Goal: Task Accomplishment & Management: Use online tool/utility

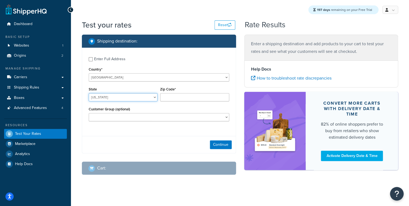
click at [89, 93] on select "[US_STATE] [US_STATE] [US_STATE] [US_STATE] [US_STATE] Armed Forces Americas Ar…" at bounding box center [123, 97] width 69 height 8
select select "[GEOGRAPHIC_DATA]"
click at [192, 98] on input "Zip Code*" at bounding box center [194, 97] width 69 height 8
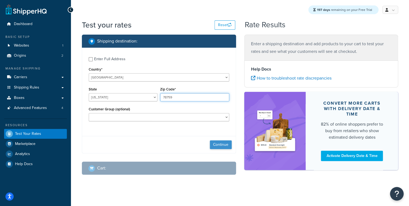
type input "78759"
click at [212, 144] on button "Continue" at bounding box center [221, 144] width 22 height 9
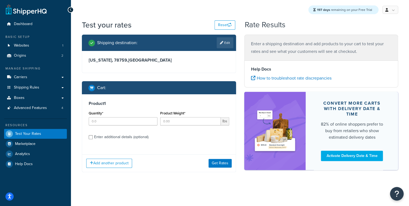
click at [134, 116] on div "Quantity*" at bounding box center [123, 118] width 69 height 16
drag, startPoint x: 130, startPoint y: 120, endPoint x: 144, endPoint y: 121, distance: 13.4
click at [130, 120] on input "Quantity*" at bounding box center [123, 121] width 69 height 8
type input "1"
click at [181, 120] on input "Product Weight*" at bounding box center [190, 121] width 60 height 8
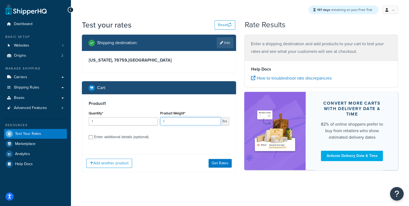
type input "1"
click at [125, 137] on div "Enter additional details (optional)" at bounding box center [121, 137] width 54 height 8
click at [93, 137] on input "Enter additional details (optional)" at bounding box center [91, 137] width 4 height 4
checkbox input "true"
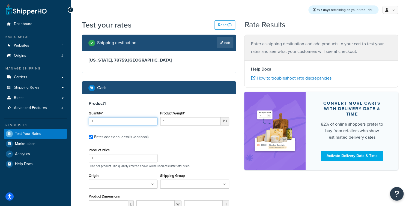
drag, startPoint x: 119, startPoint y: 120, endPoint x: 75, endPoint y: 120, distance: 43.9
click at [89, 120] on input "1" at bounding box center [123, 121] width 69 height 8
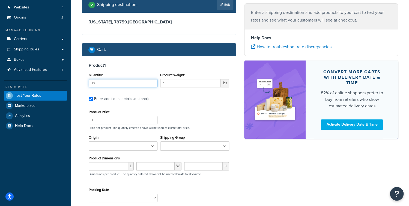
scroll to position [40, 0]
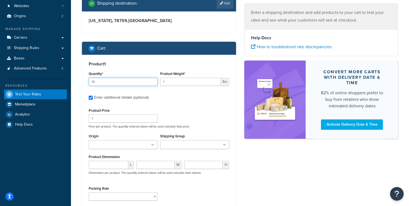
type input "10"
click at [183, 151] on div "Shipping Group china DD-FREEUSA dips SHQ - Testing Texas Only" at bounding box center [194, 142] width 71 height 21
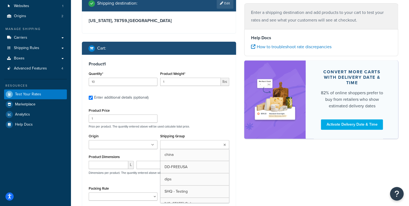
click at [184, 147] on input "Shipping Group" at bounding box center [186, 145] width 48 height 6
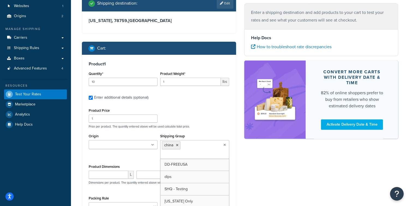
click at [206, 121] on div "Product Price 1 Price per product. The quantity entered above will be used calc…" at bounding box center [158, 118] width 143 height 22
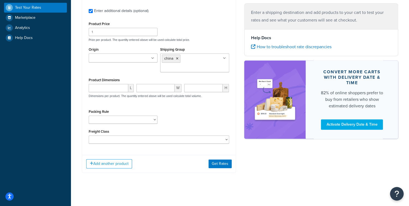
scroll to position [126, 0]
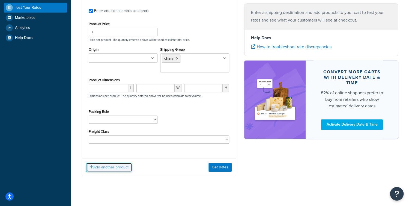
click at [114, 169] on button "Add another product" at bounding box center [109, 167] width 46 height 9
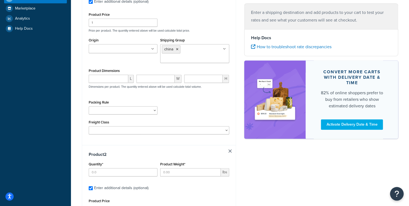
scroll to position [139, 0]
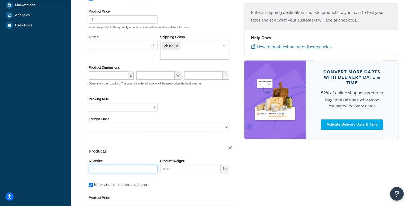
click at [101, 170] on input "Quantity*" at bounding box center [123, 169] width 69 height 8
type input "1"
click at [167, 171] on input "Product Weight*" at bounding box center [190, 169] width 60 height 8
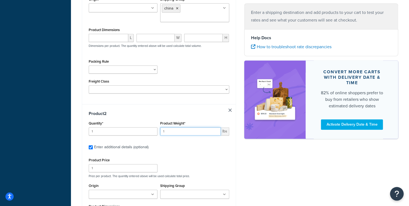
scroll to position [209, 0]
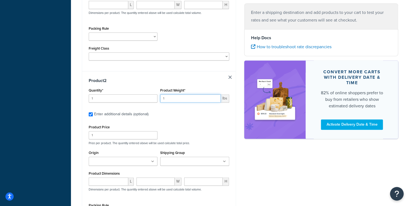
type input "1"
click at [195, 161] on input "Shipping Group" at bounding box center [186, 162] width 48 height 6
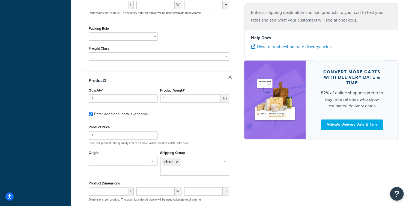
click at [225, 144] on p "Price per product. The quantity entered above will be used calculate total pric…" at bounding box center [158, 143] width 143 height 4
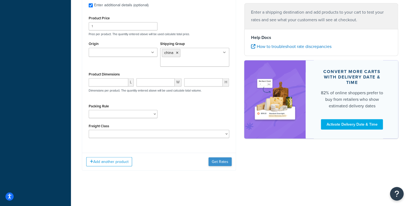
click at [222, 167] on div "Add another product Get Rates" at bounding box center [158, 162] width 153 height 18
click at [222, 164] on button "Get Rates" at bounding box center [219, 161] width 23 height 9
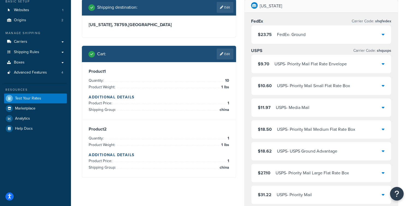
scroll to position [33, 0]
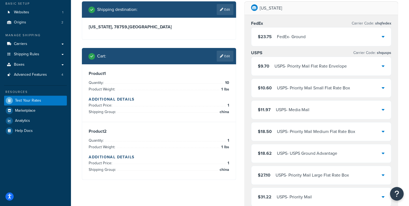
click at [282, 64] on div "USPS - Priority Mail Flat Rate Envelope" at bounding box center [310, 66] width 72 height 8
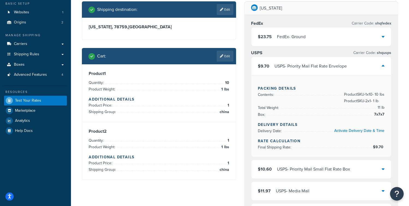
click at [272, 66] on div "$9.70 USPS - Priority Mail Flat Rate Envelope" at bounding box center [302, 66] width 89 height 8
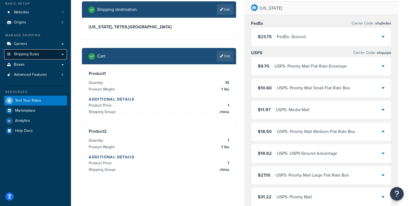
click at [43, 55] on link "Shipping Rules" at bounding box center [35, 54] width 63 height 10
click at [36, 44] on link "Carriers" at bounding box center [35, 44] width 63 height 10
click at [228, 56] on link "Edit" at bounding box center [224, 56] width 17 height 11
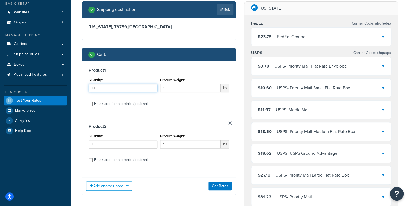
drag, startPoint x: 94, startPoint y: 88, endPoint x: 80, endPoint y: 87, distance: 13.9
click at [80, 87] on div "Shipping destination : Edit Texas, 78759 , United States Cart : Product 1 Quant…" at bounding box center [159, 102] width 162 height 202
drag, startPoint x: 102, startPoint y: 85, endPoint x: 101, endPoint y: 92, distance: 6.9
click at [94, 90] on input "10" at bounding box center [123, 88] width 69 height 8
drag, startPoint x: 101, startPoint y: 90, endPoint x: 80, endPoint y: 87, distance: 20.6
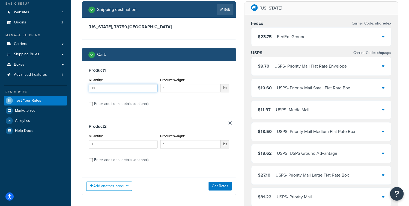
click at [89, 87] on input "10" at bounding box center [123, 88] width 69 height 8
type input "40"
click at [216, 185] on button "Get Rates" at bounding box center [219, 186] width 23 height 9
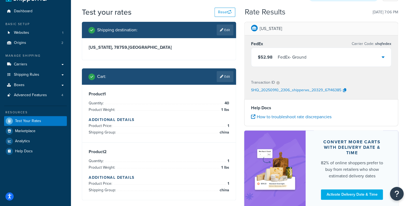
scroll to position [0, 0]
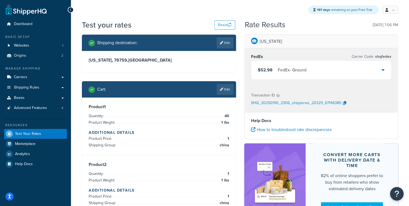
click at [307, 72] on div "$52.98 FedEx - Ground" at bounding box center [321, 70] width 140 height 19
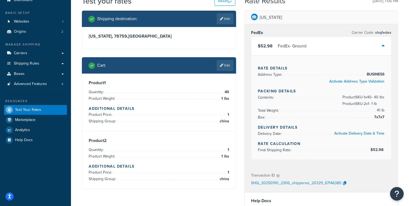
scroll to position [22, 0]
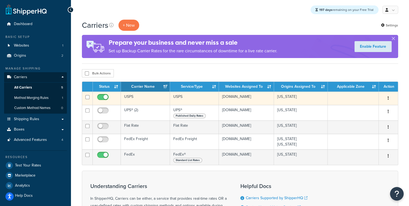
click at [103, 97] on input "checkbox" at bounding box center [103, 98] width 15 height 7
checkbox input "false"
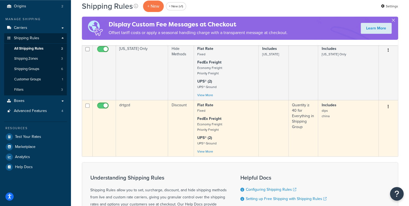
scroll to position [84, 0]
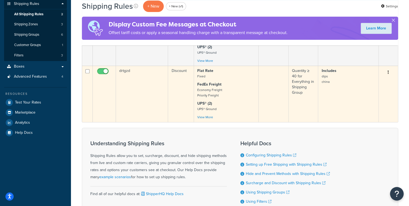
click at [158, 110] on td "drtgzd" at bounding box center [142, 94] width 52 height 56
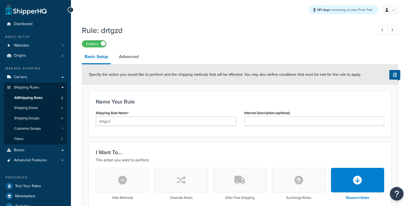
select select "PERCENTAGE"
select select "SHIPPING_GROUP"
click at [96, 120] on input "drtgzd" at bounding box center [166, 121] width 140 height 9
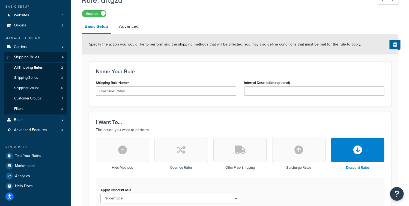
scroll to position [79, 0]
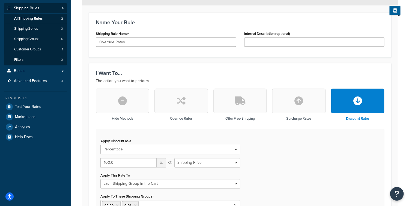
type input "Override Rates"
click at [190, 96] on button "button" at bounding box center [180, 101] width 53 height 25
select select "FLAT_RATE"
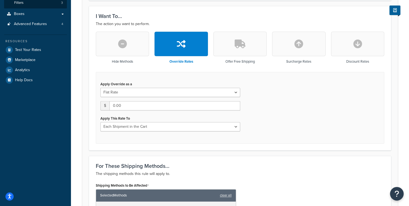
scroll to position [141, 0]
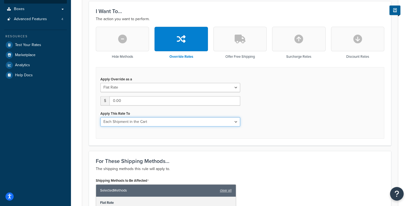
select select "SHIPPING_GROUP"
click option "Each Shipping Group in the Cart" at bounding box center [0, 0] width 0 height 0
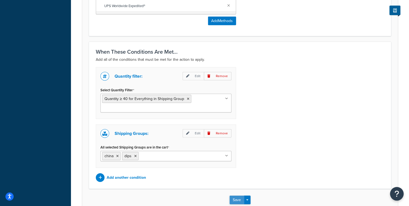
scroll to position [502, 0]
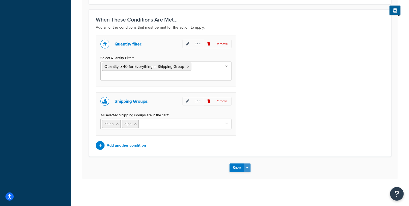
click at [247, 166] on button "Save Dropdown" at bounding box center [247, 168] width 7 height 9
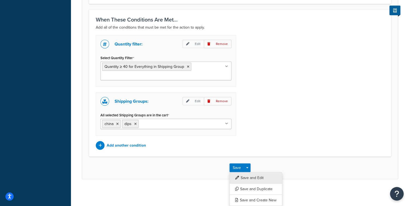
click at [249, 179] on button "Save and Edit" at bounding box center [255, 177] width 53 height 11
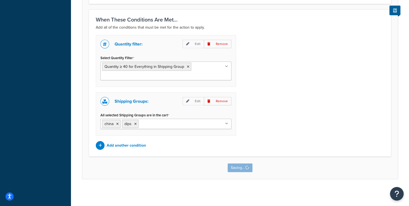
scroll to position [0, 0]
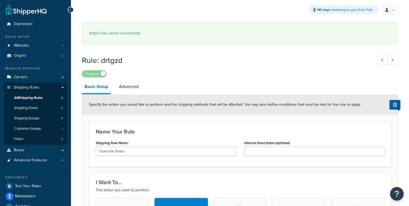
select select "SHIPPING_GROUP"
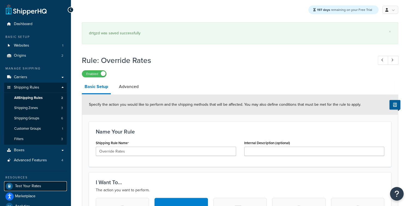
click at [29, 188] on span "Test Your Rates" at bounding box center [28, 186] width 26 height 5
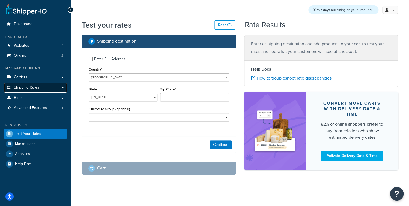
click at [28, 88] on span "Shipping Rules" at bounding box center [26, 87] width 25 height 5
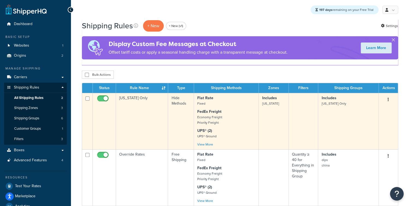
scroll to position [40, 0]
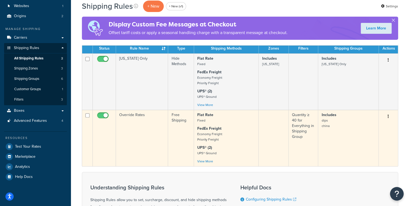
click at [141, 140] on td "Override Rates" at bounding box center [142, 138] width 52 height 56
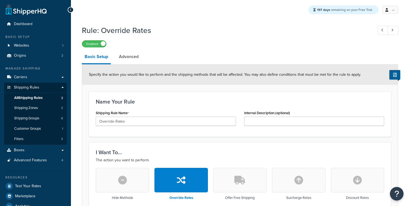
select select "SHIPPING_GROUP"
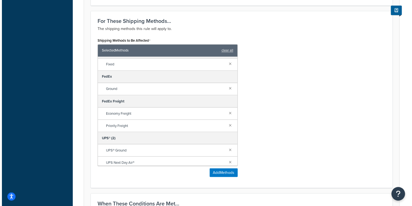
scroll to position [197, 0]
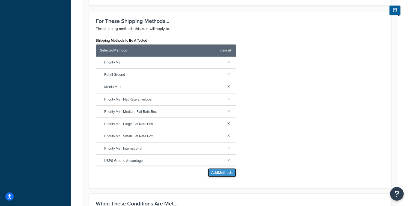
click at [212, 170] on button "Add Methods" at bounding box center [222, 172] width 28 height 9
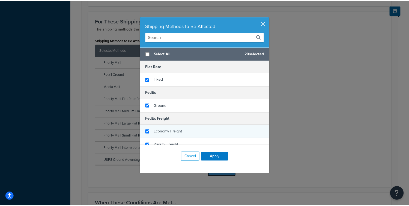
scroll to position [245, 0]
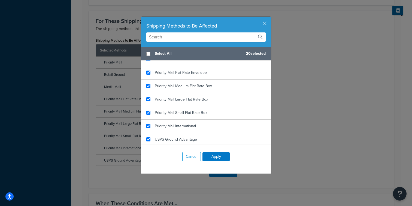
click at [270, 18] on button "button" at bounding box center [270, 17] width 1 height 1
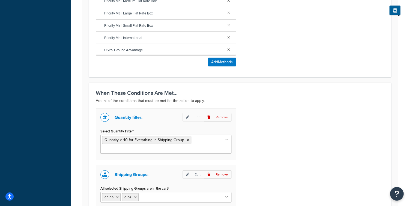
scroll to position [502, 0]
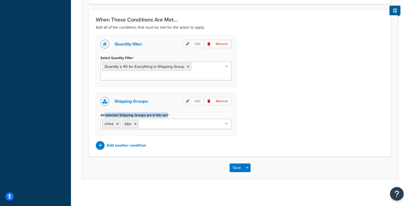
drag, startPoint x: 112, startPoint y: 114, endPoint x: 226, endPoint y: 113, distance: 114.2
click at [192, 113] on div "All selected Shipping Groups are in the cart china dips DD-FREEUSA SHQ - Testin…" at bounding box center [165, 120] width 131 height 18
click at [286, 104] on div "Quantity filter: Edit Remove Select Quantity Filter Quantity ≥ 40 for Everythin…" at bounding box center [240, 92] width 296 height 115
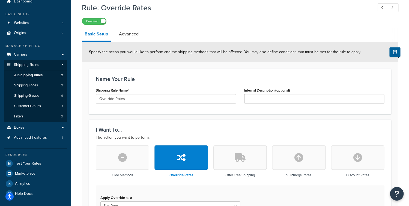
scroll to position [0, 0]
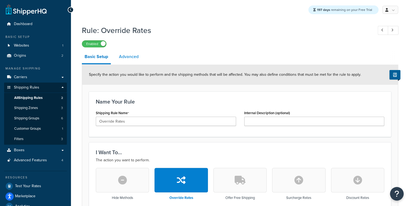
click at [130, 60] on link "Advanced" at bounding box center [128, 56] width 25 height 13
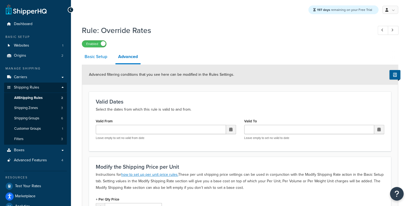
click at [99, 58] on link "Basic Setup" at bounding box center [96, 56] width 28 height 13
select select "SHIPPING_GROUP"
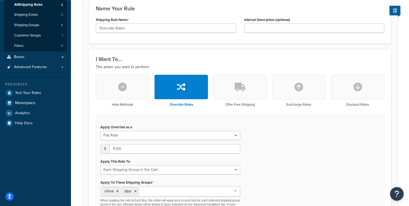
scroll to position [75, 0]
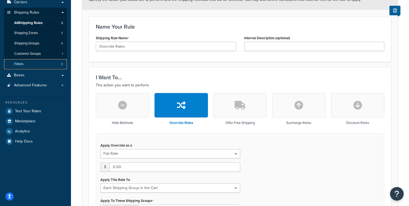
click at [40, 66] on link "Filters 3" at bounding box center [35, 64] width 63 height 10
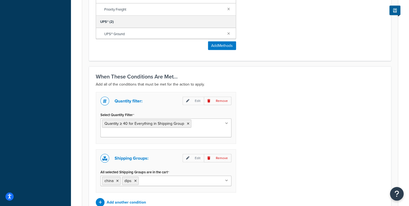
scroll to position [502, 0]
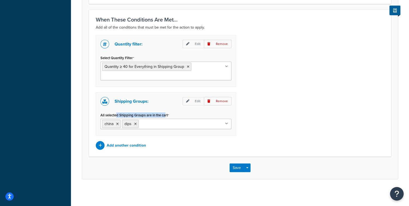
drag, startPoint x: 117, startPoint y: 116, endPoint x: 189, endPoint y: 117, distance: 72.5
click at [168, 116] on label "All selected Shipping Groups are in the cart" at bounding box center [134, 115] width 69 height 4
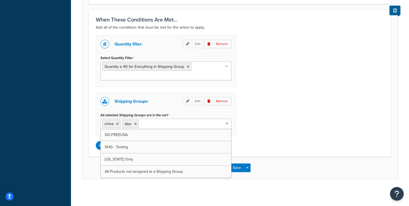
click at [270, 115] on div "Quantity filter: Edit Remove Select Quantity Filter Quantity ≥ 40 for Everythin…" at bounding box center [240, 92] width 296 height 115
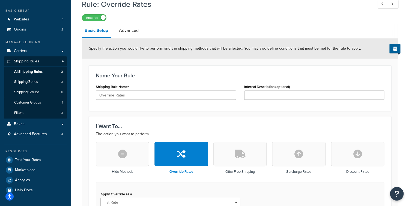
scroll to position [20, 0]
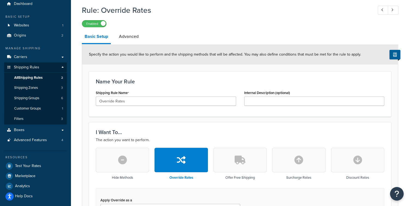
drag, startPoint x: 153, startPoint y: 9, endPoint x: 100, endPoint y: 11, distance: 52.6
click at [100, 11] on h1 "Rule: Override Rates" at bounding box center [224, 10] width 285 height 11
copy h1 "Override Rates"
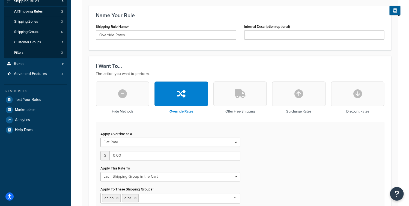
click at [239, 97] on icon "button" at bounding box center [239, 93] width 11 height 9
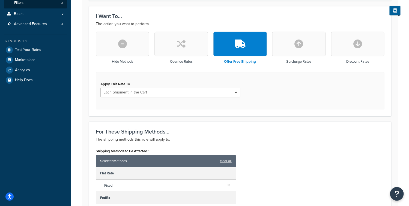
scroll to position [139, 0]
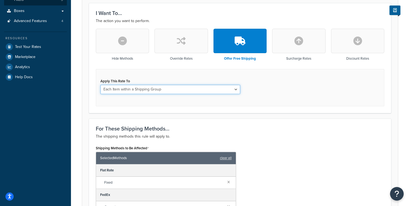
click option "Each Item within a Shipping Group" at bounding box center [0, 0] width 0 height 0
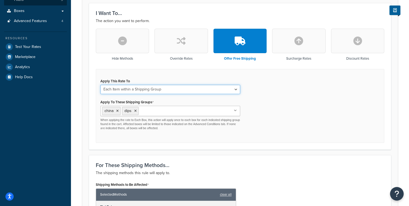
click option "Each Item within a Shipping Group" at bounding box center [0, 0] width 0 height 0
click at [171, 84] on div "Apply This Rate To Each Shipment in the Cart Each Shipping Group in the Cart Ea…" at bounding box center [170, 85] width 140 height 17
select select "SHIPPING_GROUP"
click option "Each Shipping Group in the Cart" at bounding box center [0, 0] width 0 height 0
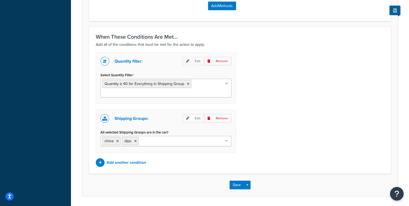
scroll to position [467, 0]
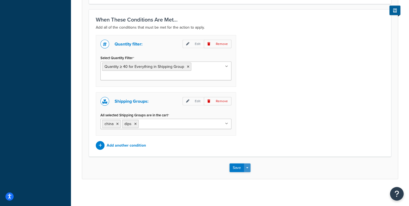
click at [247, 167] on button "Save Dropdown" at bounding box center [247, 168] width 7 height 9
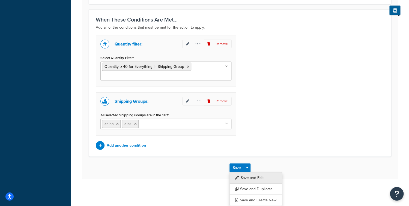
click at [248, 176] on button "Save and Edit" at bounding box center [255, 177] width 53 height 11
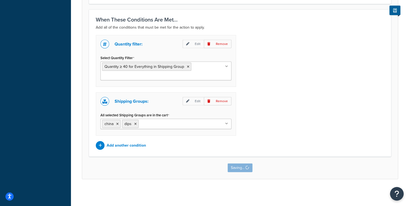
scroll to position [0, 0]
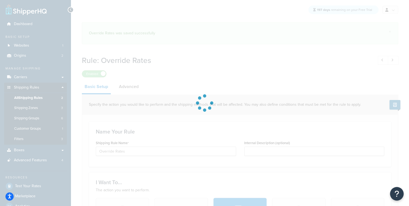
select select "SHIPPING_GROUP"
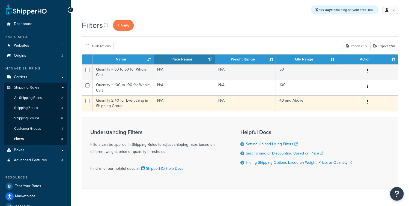
click at [150, 107] on td "Quantity ≥ 40 for Everything in Shipping Group" at bounding box center [123, 103] width 61 height 16
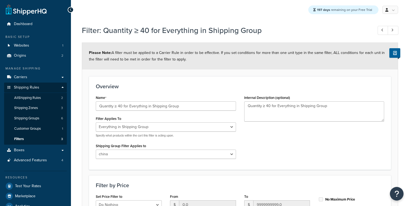
select select "SHIPPING_GROUP"
select select "298514"
select select "range"
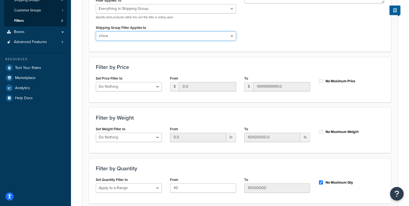
scroll to position [165, 0]
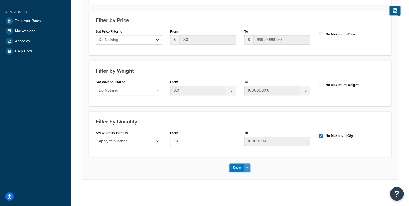
click at [248, 167] on button "Save Dropdown" at bounding box center [247, 168] width 7 height 9
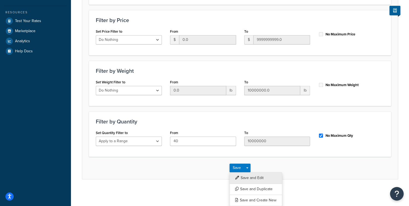
click at [249, 175] on button "Save and Edit" at bounding box center [255, 177] width 53 height 11
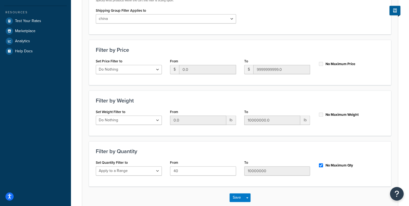
scroll to position [0, 0]
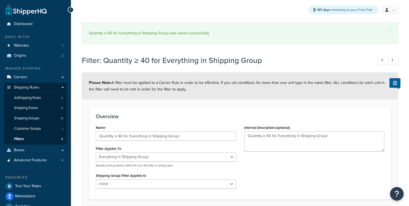
select select "SHIPPING_GROUP"
select select "298514"
select select "range"
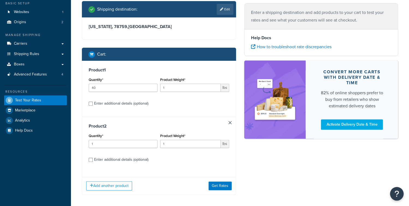
scroll to position [58, 0]
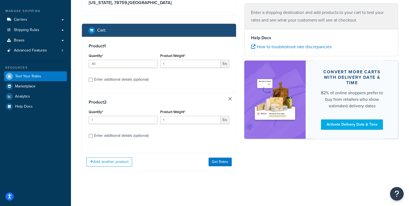
click at [219, 170] on div "Add another product Get Rates" at bounding box center [158, 162] width 153 height 18
click at [219, 166] on button "Get Rates" at bounding box center [219, 162] width 23 height 9
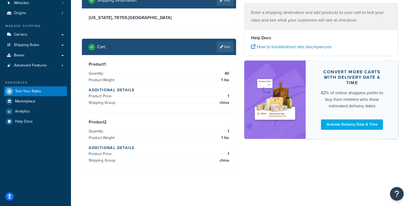
scroll to position [39, 0]
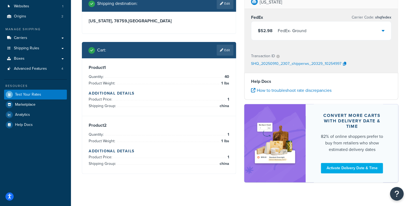
click at [294, 38] on div "$52.98 FedEx - Ground" at bounding box center [321, 31] width 140 height 19
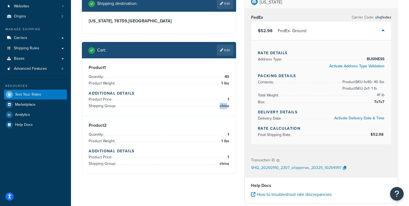
drag, startPoint x: 233, startPoint y: 109, endPoint x: 227, endPoint y: 104, distance: 7.8
click at [227, 104] on div "Product 1 Quantity: 40 Product Weight: 1 lbs Additional Details Product Price: …" at bounding box center [158, 87] width 153 height 58
click at [232, 76] on div "Product 1 Quantity: 40 Product Weight: 1 lbs Additional Details Product Price: …" at bounding box center [158, 87] width 153 height 58
click at [225, 53] on link "Edit" at bounding box center [224, 50] width 17 height 11
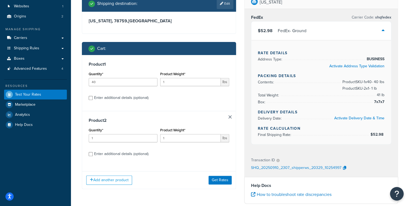
click at [119, 153] on div "Enter additional details (optional)" at bounding box center [121, 154] width 54 height 8
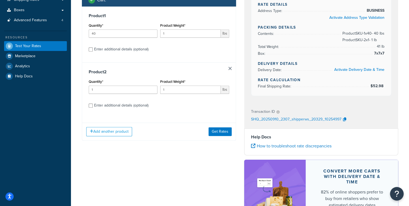
click at [119, 104] on div "Enter additional details (optional)" at bounding box center [121, 106] width 54 height 8
click at [93, 104] on input "Enter additional details (optional)" at bounding box center [91, 106] width 4 height 4
checkbox input "true"
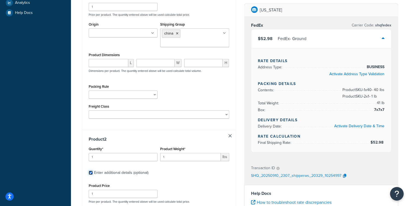
scroll to position [260, 0]
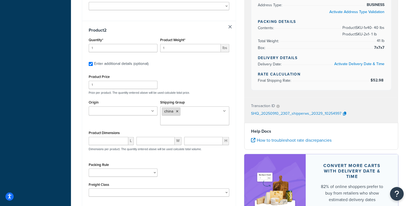
click at [178, 113] on li "china" at bounding box center [171, 111] width 19 height 8
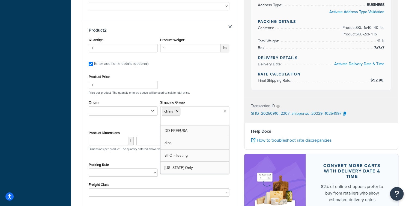
click at [186, 113] on ul "china" at bounding box center [194, 115] width 69 height 19
click at [177, 112] on icon at bounding box center [177, 111] width 2 height 3
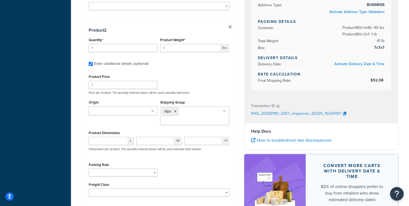
click at [219, 91] on div "Product Price 1 Price per product. The quantity entered above will be used calc…" at bounding box center [158, 84] width 143 height 22
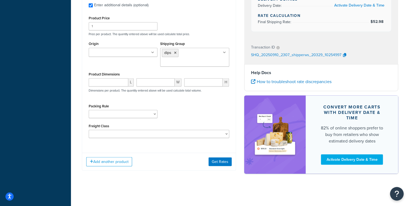
click at [221, 153] on div "Add another product Get Rates" at bounding box center [158, 162] width 153 height 18
click at [218, 162] on button "Get Rates" at bounding box center [219, 161] width 23 height 9
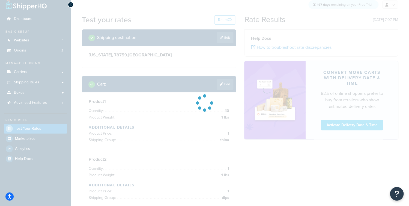
scroll to position [0, 0]
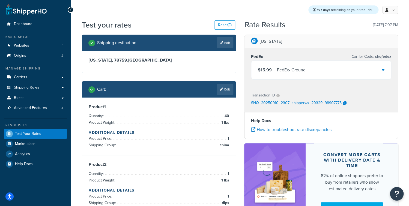
click at [276, 79] on div "$15.99 FedEx - Ground" at bounding box center [321, 70] width 140 height 19
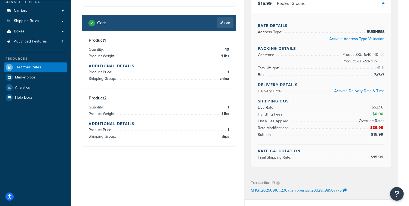
scroll to position [146, 0]
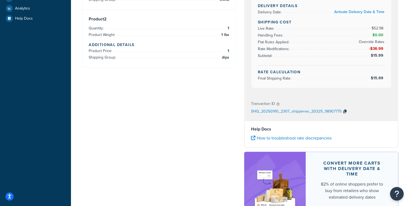
click at [345, 110] on icon "button" at bounding box center [344, 112] width 3 height 4
click at [92, 144] on div "Shipping destination : Edit [US_STATE], 78759 , [GEOGRAPHIC_DATA] Cart : Edit P…" at bounding box center [240, 62] width 324 height 346
click at [131, 115] on div "Shipping destination : Edit [US_STATE], 78759 , [GEOGRAPHIC_DATA] Cart : Edit P…" at bounding box center [240, 62] width 324 height 346
click at [190, 84] on div "Shipping destination : Edit [US_STATE], 78759 , [GEOGRAPHIC_DATA] Cart : Edit P…" at bounding box center [240, 62] width 324 height 346
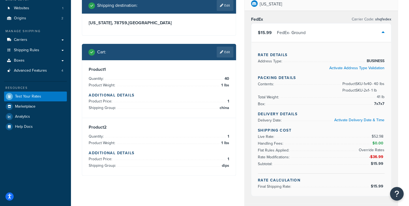
scroll to position [44, 0]
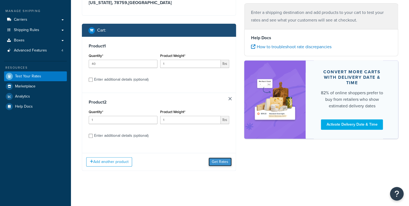
click at [221, 161] on button "Get Rates" at bounding box center [219, 162] width 23 height 9
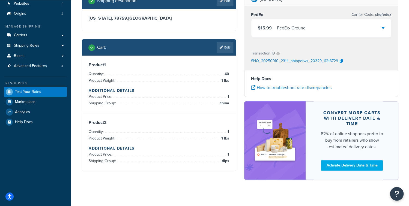
scroll to position [44, 0]
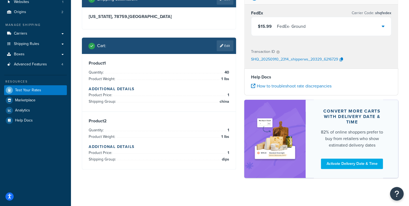
click at [275, 34] on div "$15.99 FedEx - Ground" at bounding box center [321, 26] width 140 height 19
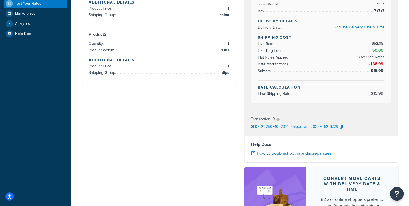
scroll to position [150, 0]
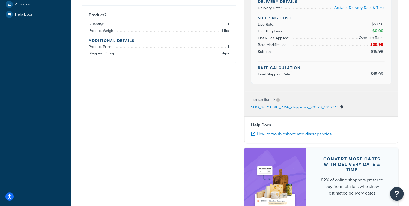
click at [340, 107] on icon "button" at bounding box center [340, 107] width 3 height 4
